Goal: Information Seeking & Learning: Check status

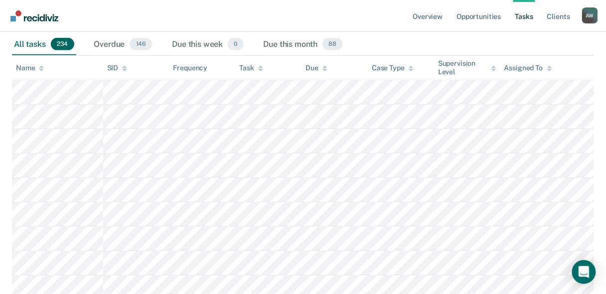
scroll to position [80, 0]
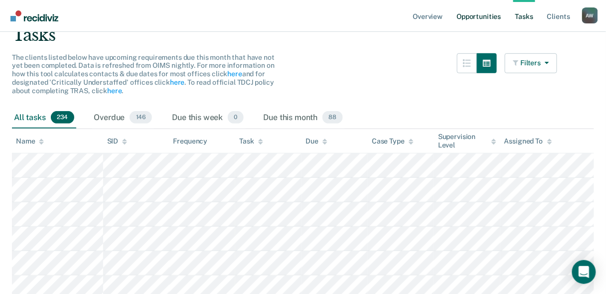
click at [487, 13] on link "Opportunities" at bounding box center [478, 16] width 48 height 32
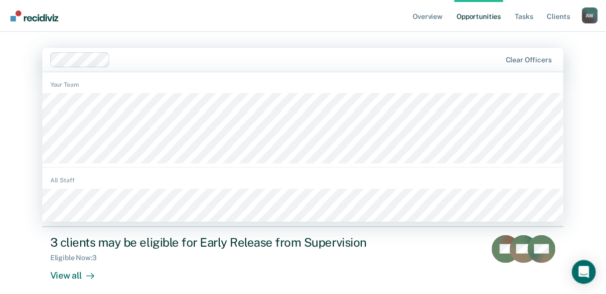
click at [116, 92] on div "Your Team" at bounding box center [302, 122] width 521 height 92
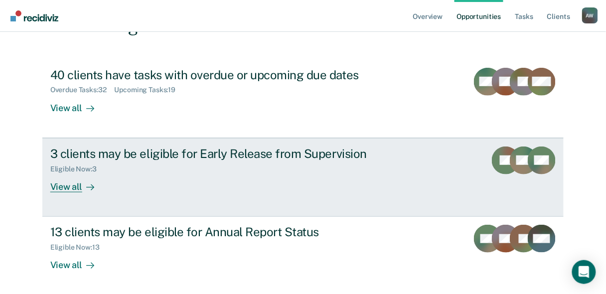
scroll to position [129, 0]
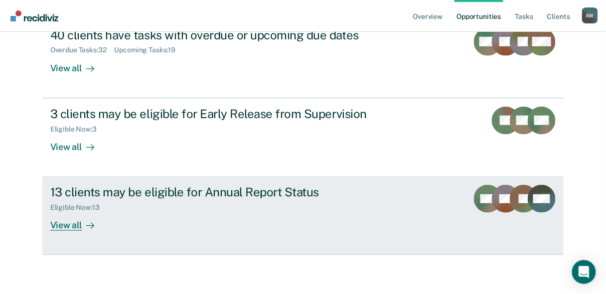
click at [59, 223] on div "View all" at bounding box center [78, 221] width 56 height 19
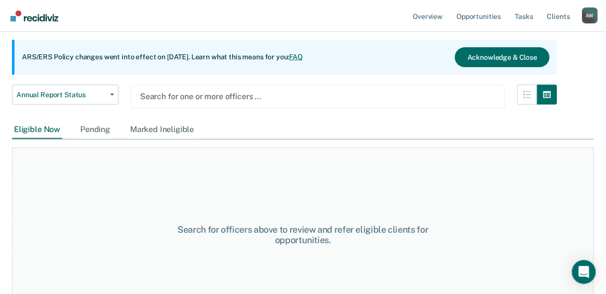
scroll to position [71, 0]
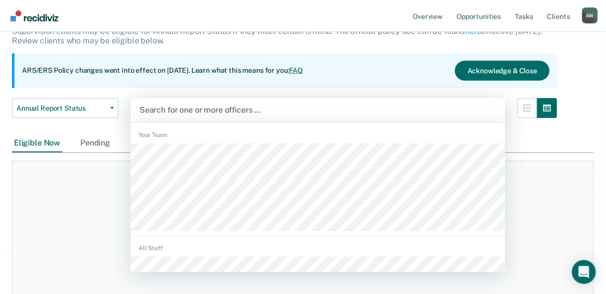
click at [161, 113] on div at bounding box center [317, 109] width 357 height 11
type input "w"
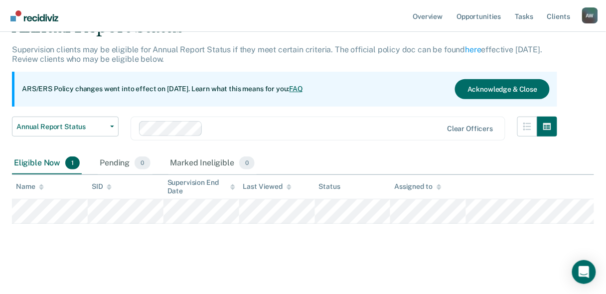
scroll to position [53, 0]
